Goal: Task Accomplishment & Management: Manage account settings

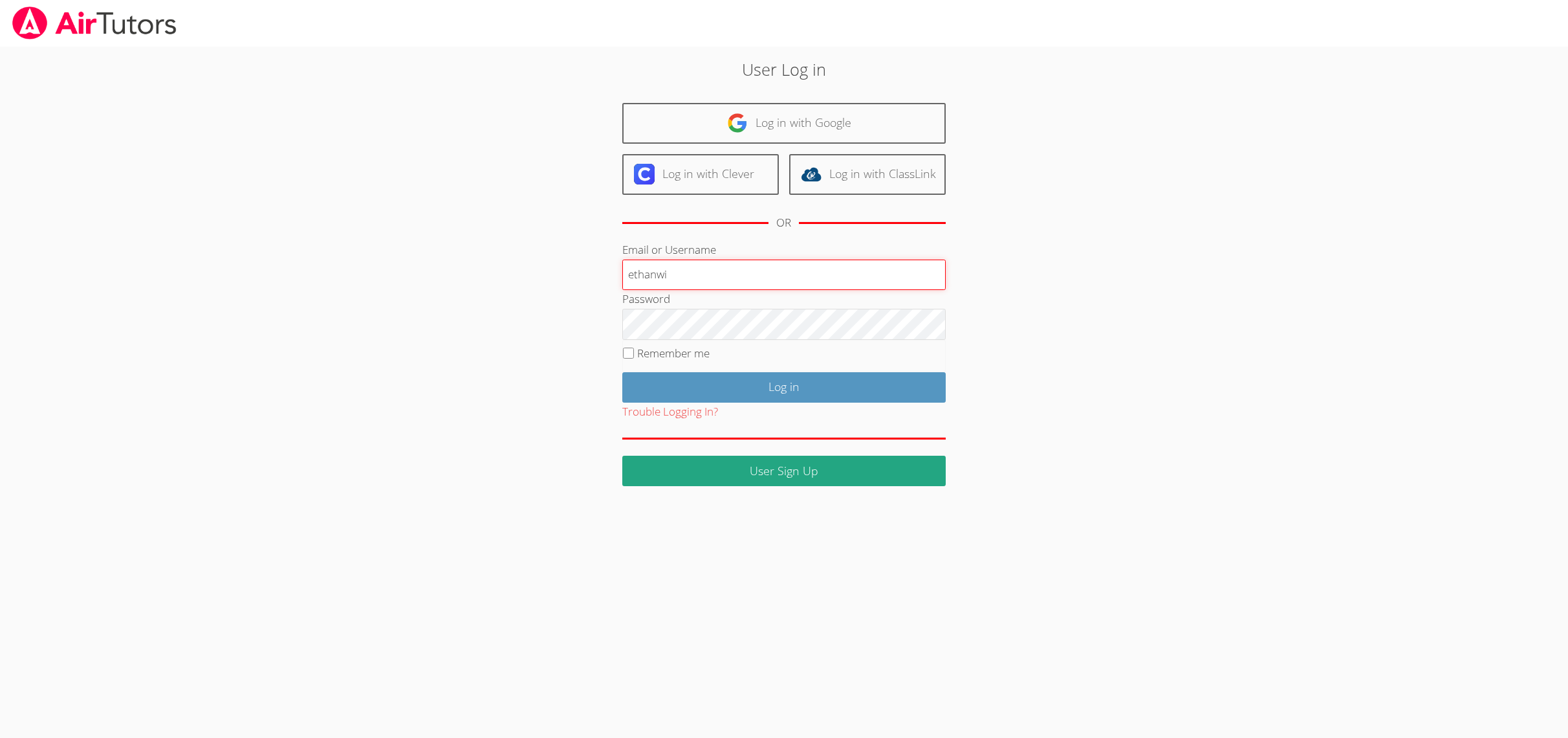
click at [724, 266] on input "ethanwi" at bounding box center [784, 275] width 323 height 31
type input "ethanwu"
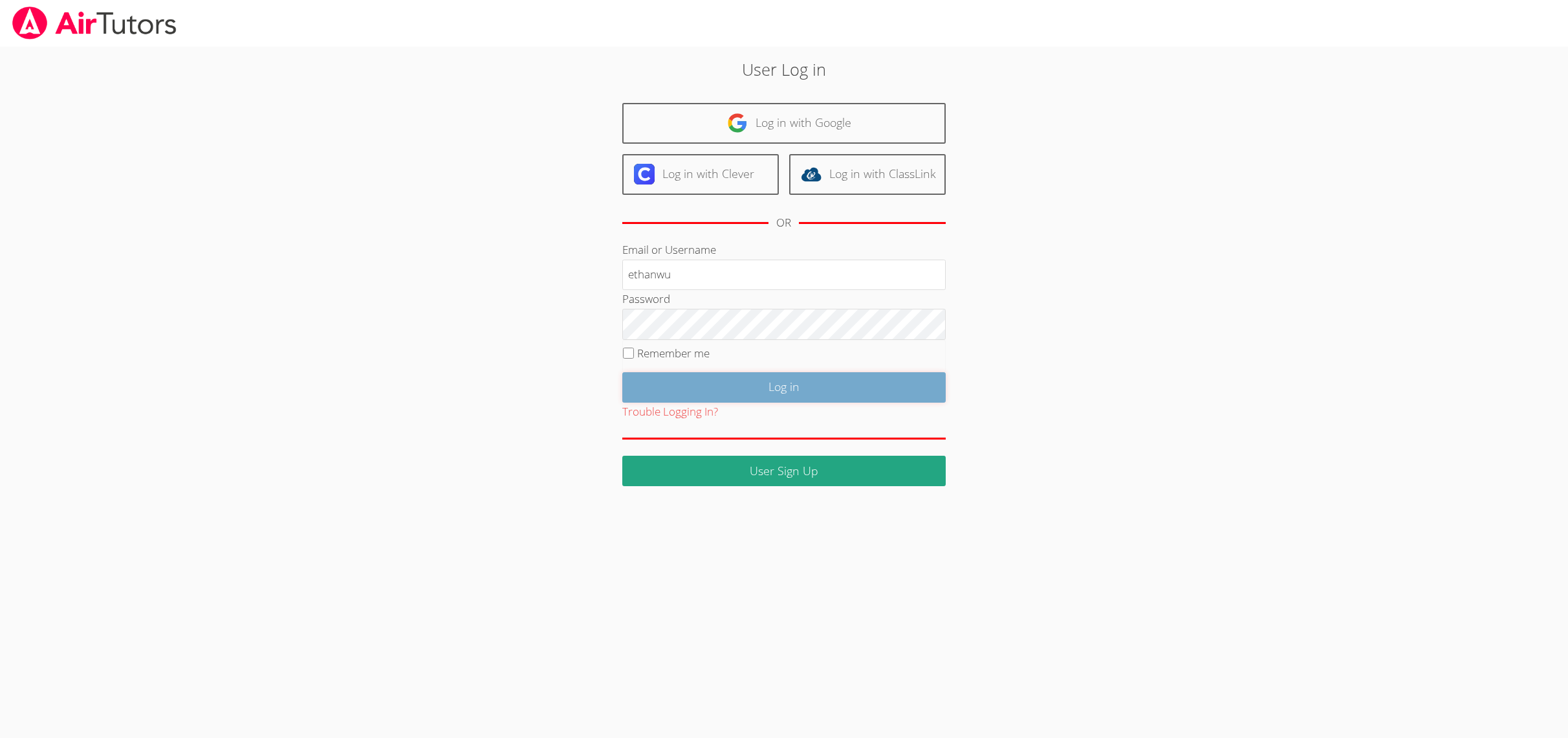
click at [717, 373] on input "Log in" at bounding box center [784, 387] width 323 height 30
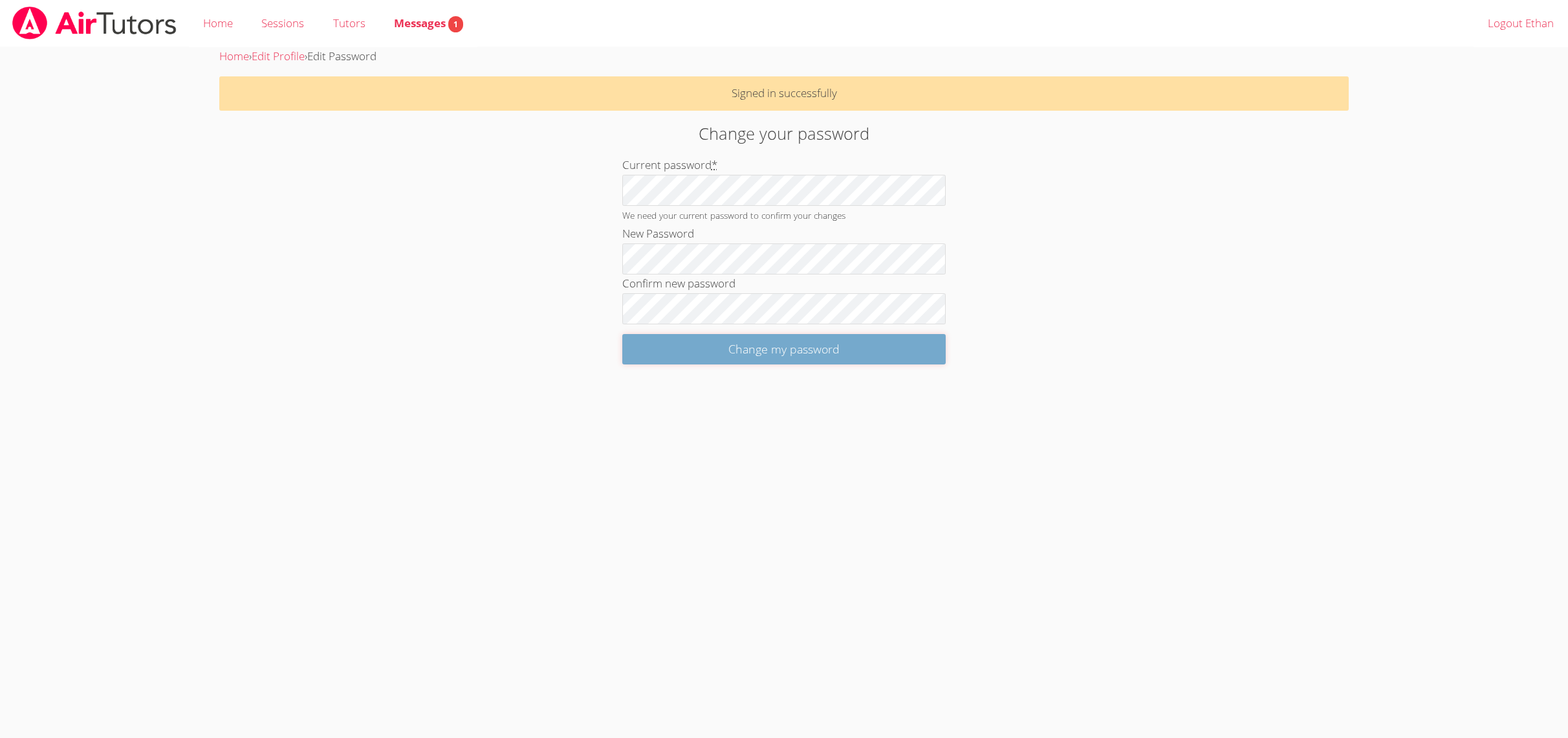
click at [694, 349] on input "Change my password" at bounding box center [784, 349] width 323 height 30
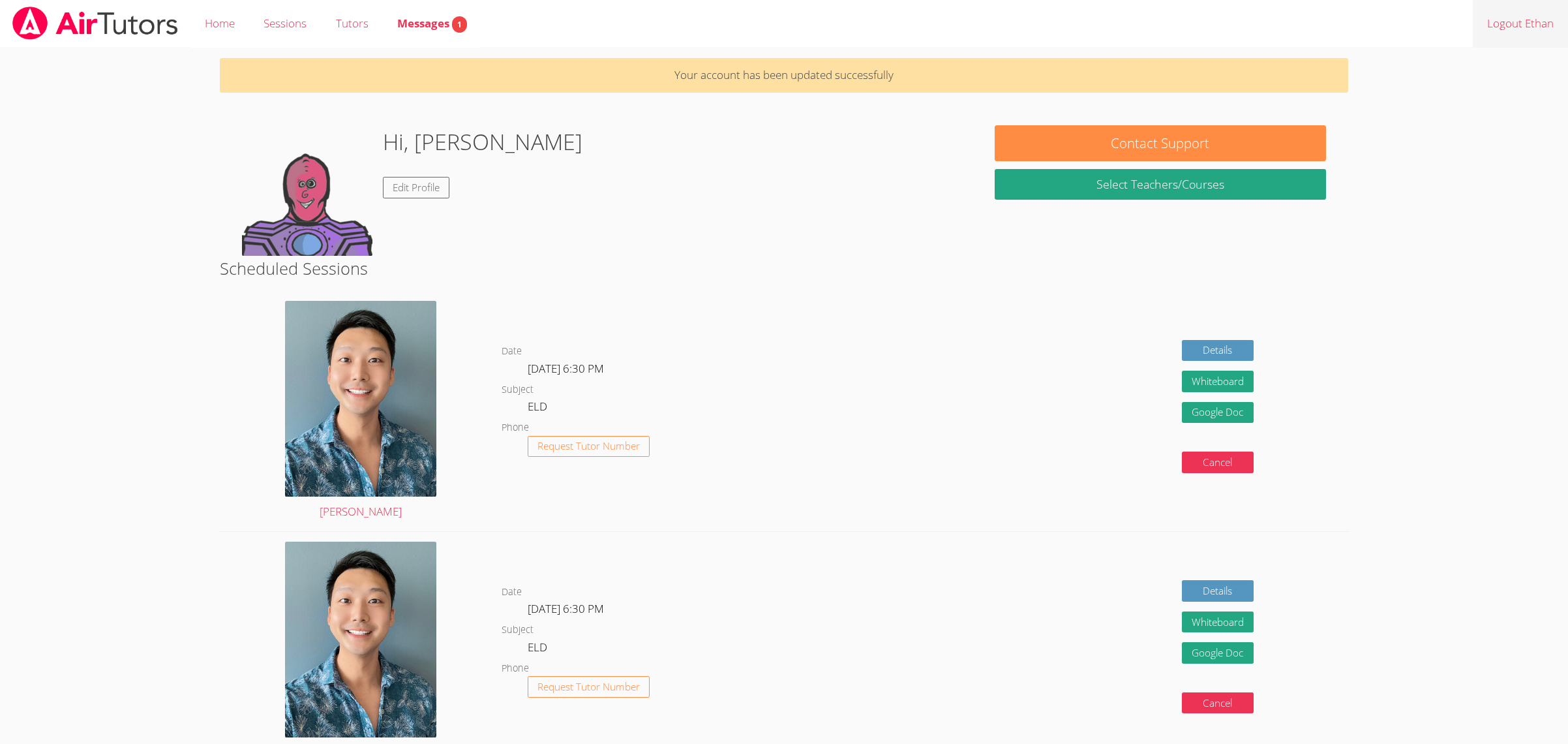
click at [1521, 23] on link "Logout Ethan" at bounding box center [1520, 24] width 96 height 48
